Goal: Check status

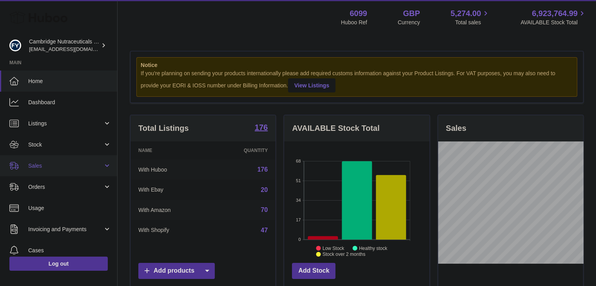
click at [56, 164] on span "Sales" at bounding box center [65, 165] width 75 height 7
click at [58, 185] on span "Sales" at bounding box center [69, 185] width 83 height 7
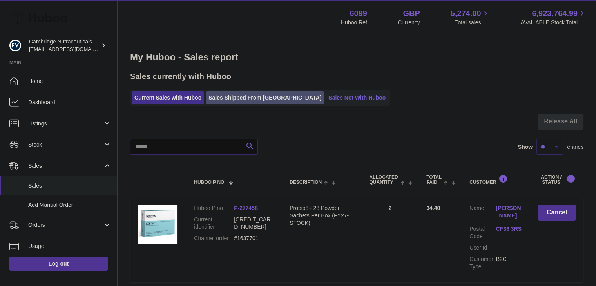
click at [243, 99] on link "Sales Shipped From [GEOGRAPHIC_DATA]" at bounding box center [265, 97] width 118 height 13
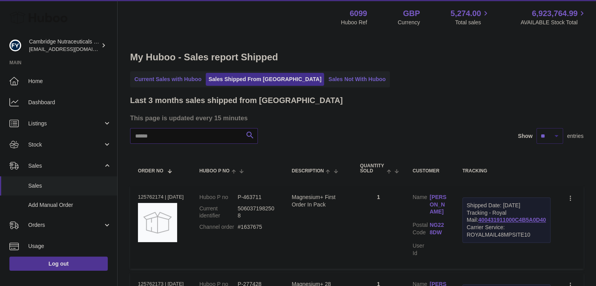
click at [180, 137] on input "text" at bounding box center [194, 136] width 128 height 16
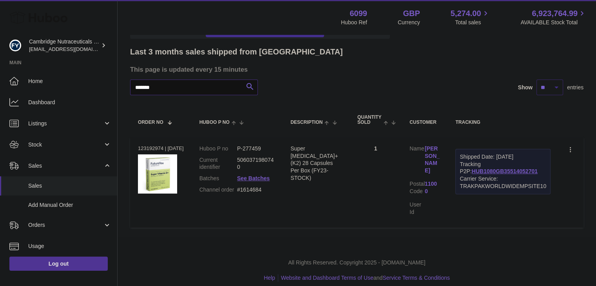
scroll to position [53, 0]
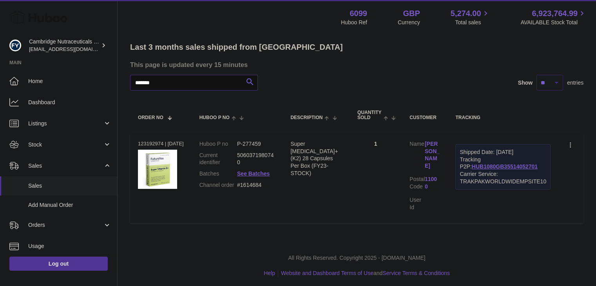
type input "*******"
click at [151, 145] on div "Order no 123192974 | 20th Aug" at bounding box center [161, 143] width 46 height 7
copy div "123192974"
